Goal: Navigation & Orientation: Find specific page/section

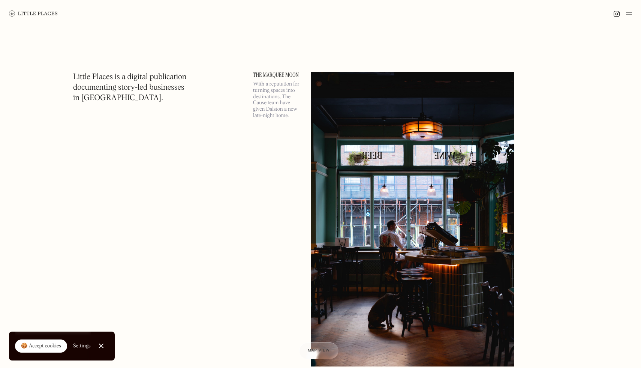
click at [27, 15] on img at bounding box center [33, 13] width 49 height 6
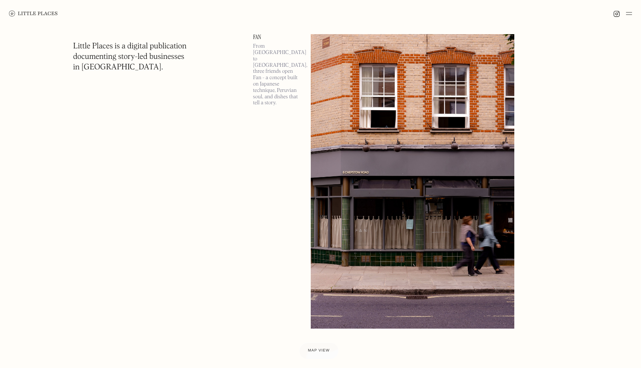
scroll to position [1498, 0]
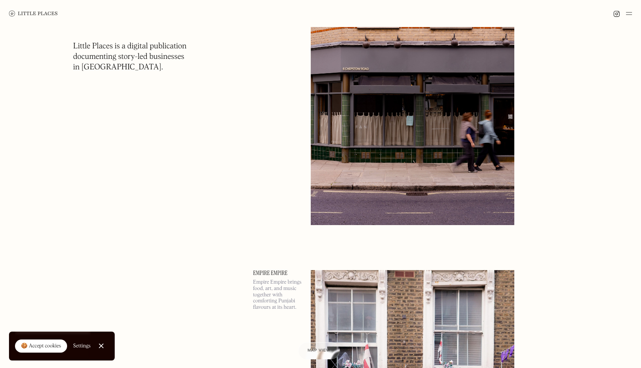
click at [322, 351] on span "Map view" at bounding box center [318, 350] width 23 height 4
